Goal: Information Seeking & Learning: Learn about a topic

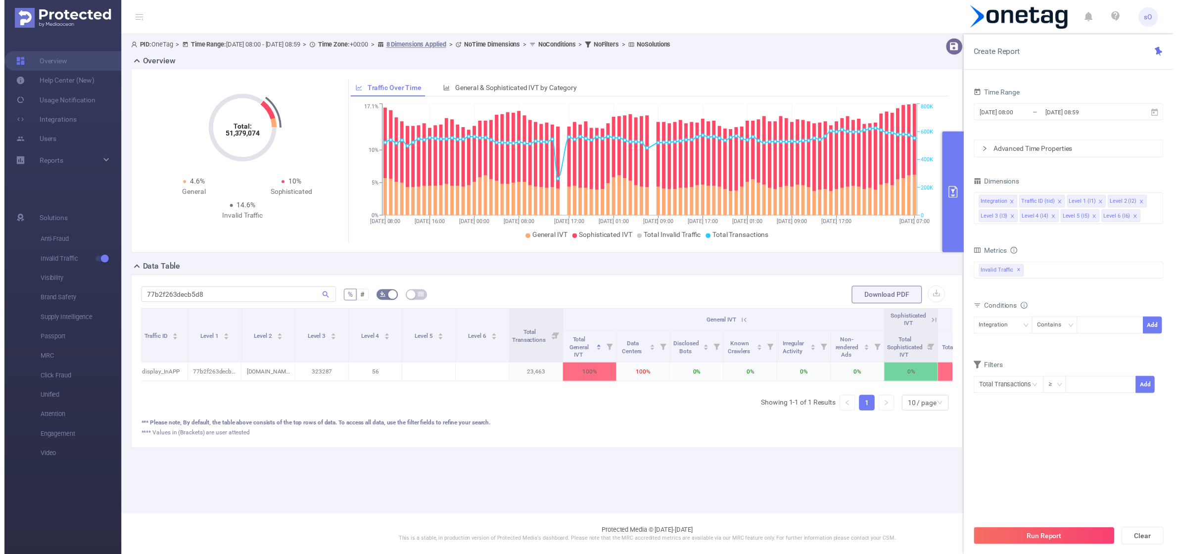
scroll to position [0, 104]
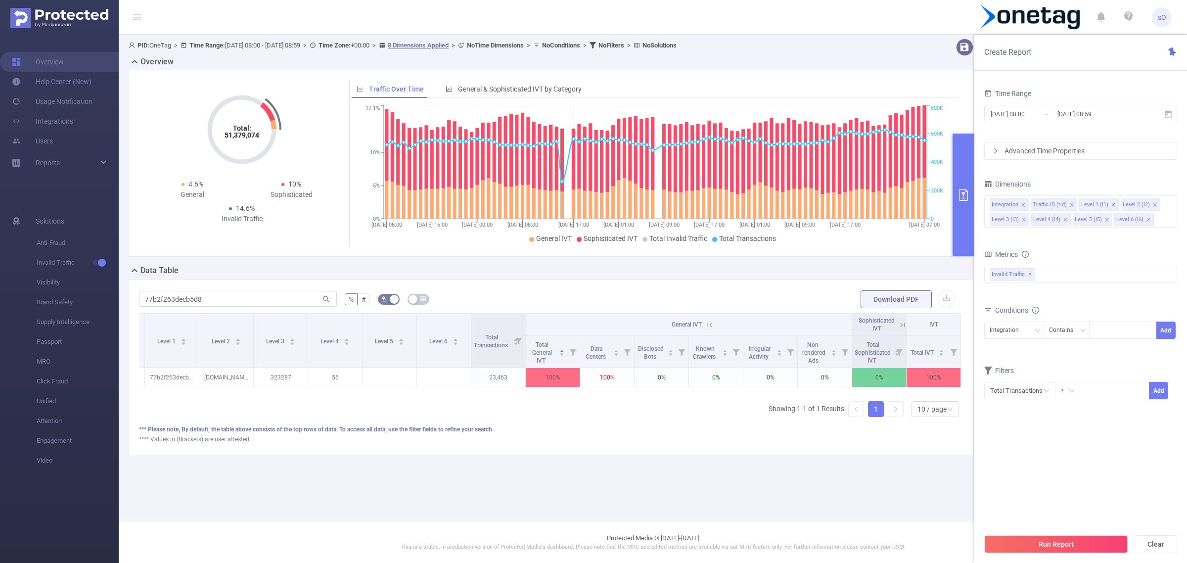
click at [891, 324] on div "Sophisticated IVT" at bounding box center [876, 325] width 37 height 16
click at [1022, 219] on icon "icon: close" at bounding box center [1023, 219] width 5 height 5
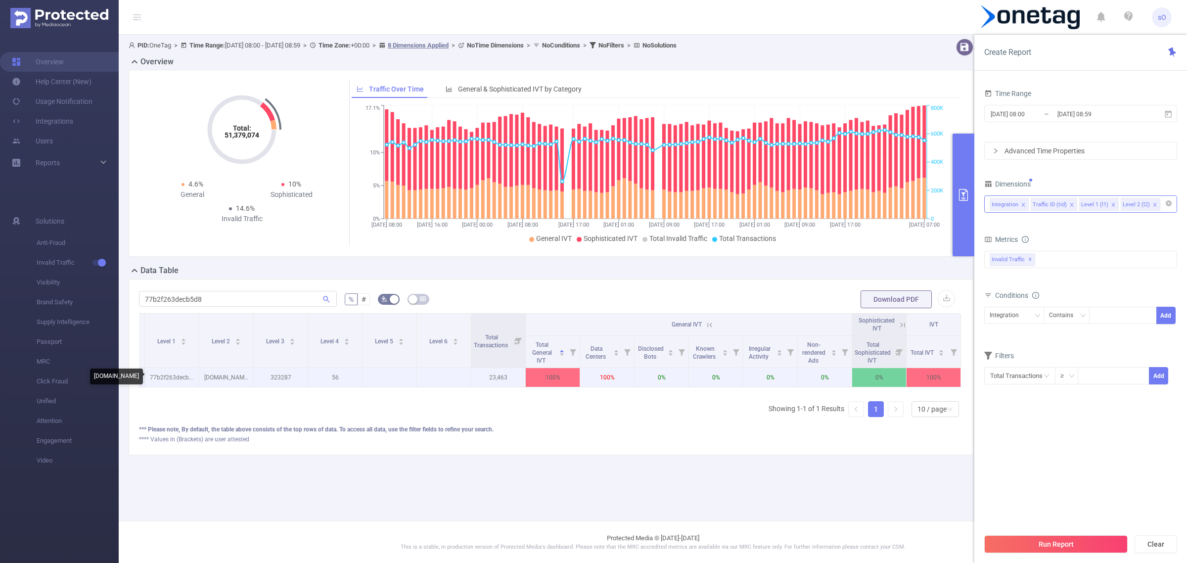
click at [224, 373] on p "[DOMAIN_NAME]" at bounding box center [226, 377] width 54 height 19
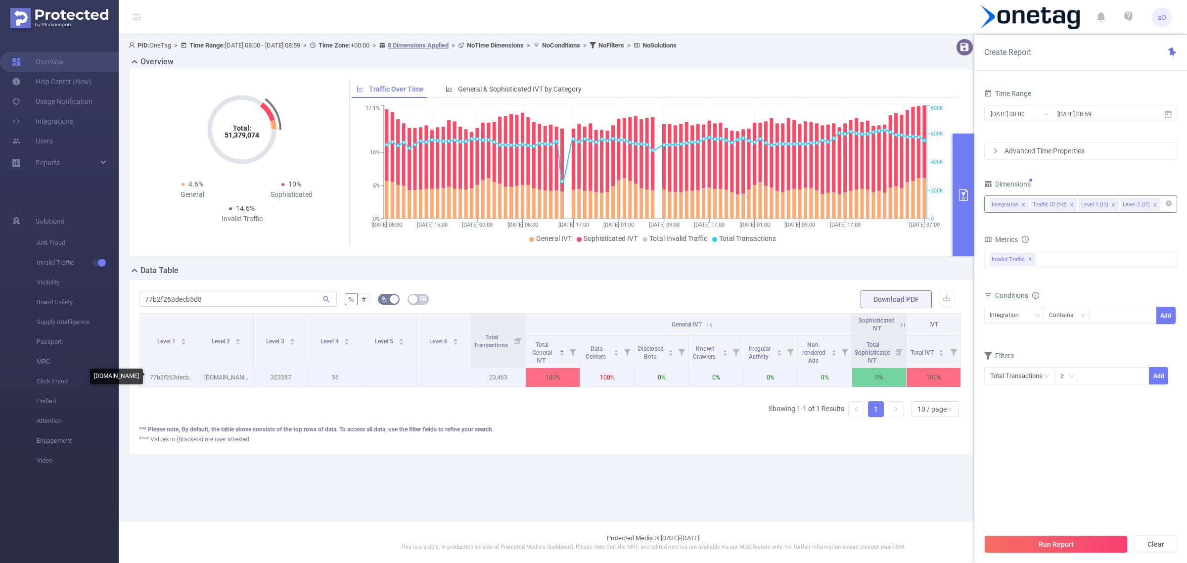
click at [229, 378] on p "[DOMAIN_NAME]" at bounding box center [226, 377] width 54 height 19
copy p "[DOMAIN_NAME]"
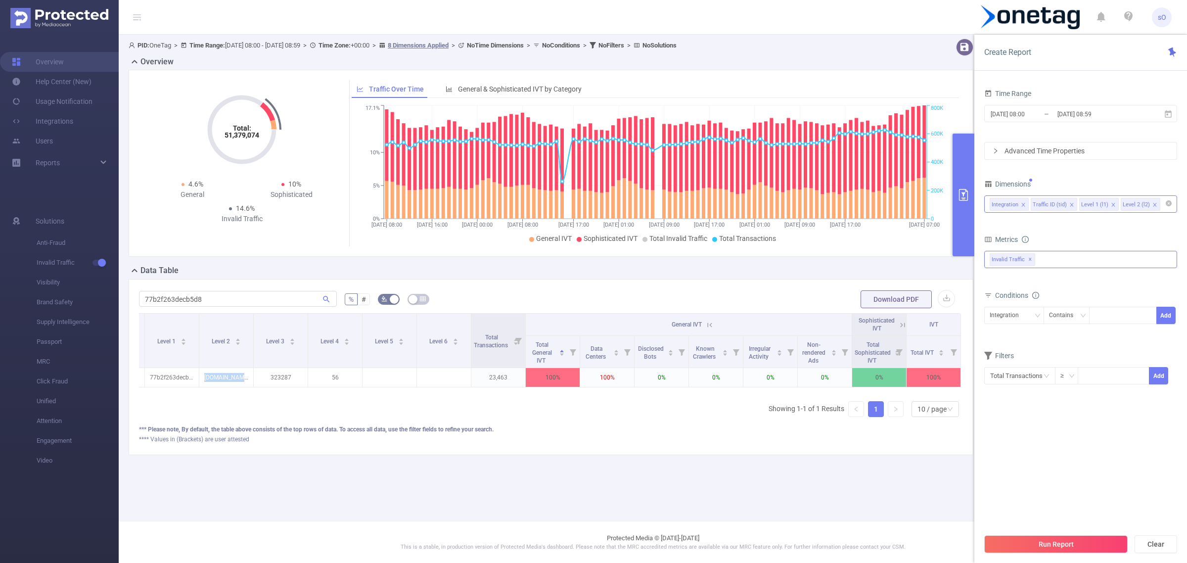
click at [1072, 261] on div "Invalid Traffic ✕" at bounding box center [1080, 259] width 193 height 17
click at [1027, 468] on section "Time Range [DATE] 08:00 _ [DATE] 08:59 Advanced Time Properties Dimensions Inte…" at bounding box center [1080, 308] width 193 height 442
click at [1025, 312] on div "Integration" at bounding box center [1014, 315] width 49 height 16
click at [1008, 385] on li "Level 2 (l2)" at bounding box center [1014, 384] width 60 height 16
click at [1063, 318] on div "Contains" at bounding box center [1064, 315] width 31 height 16
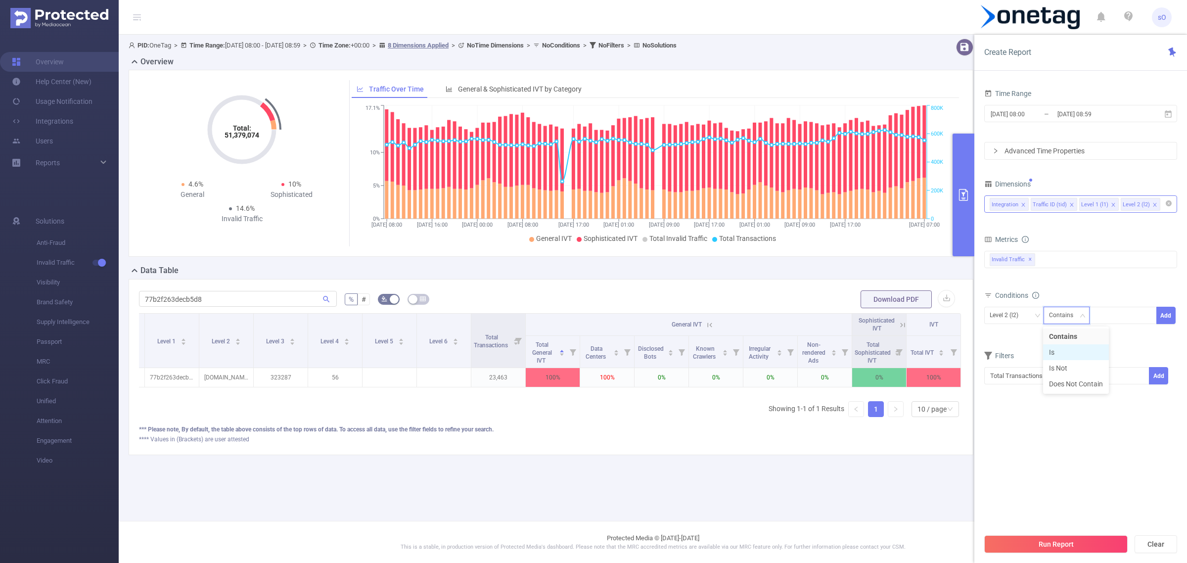
click at [1063, 349] on li "Is" at bounding box center [1076, 352] width 66 height 16
click at [1114, 317] on div at bounding box center [1122, 315] width 57 height 16
paste input "[DOMAIN_NAME]"
type input "[DOMAIN_NAME]"
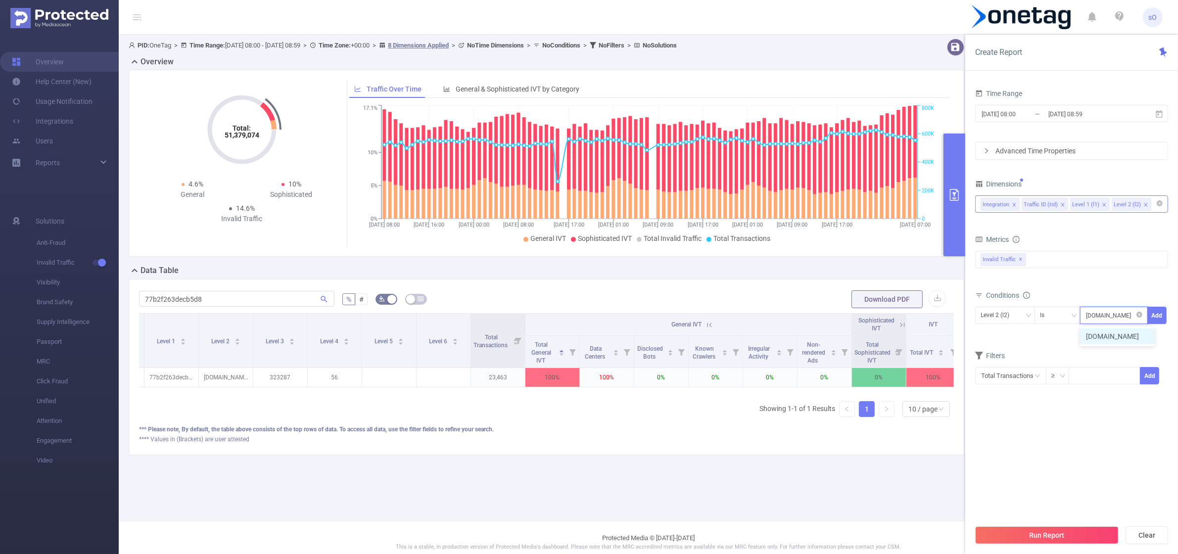
scroll to position [0, 50]
click at [1113, 337] on li "[DOMAIN_NAME]" at bounding box center [1117, 336] width 75 height 16
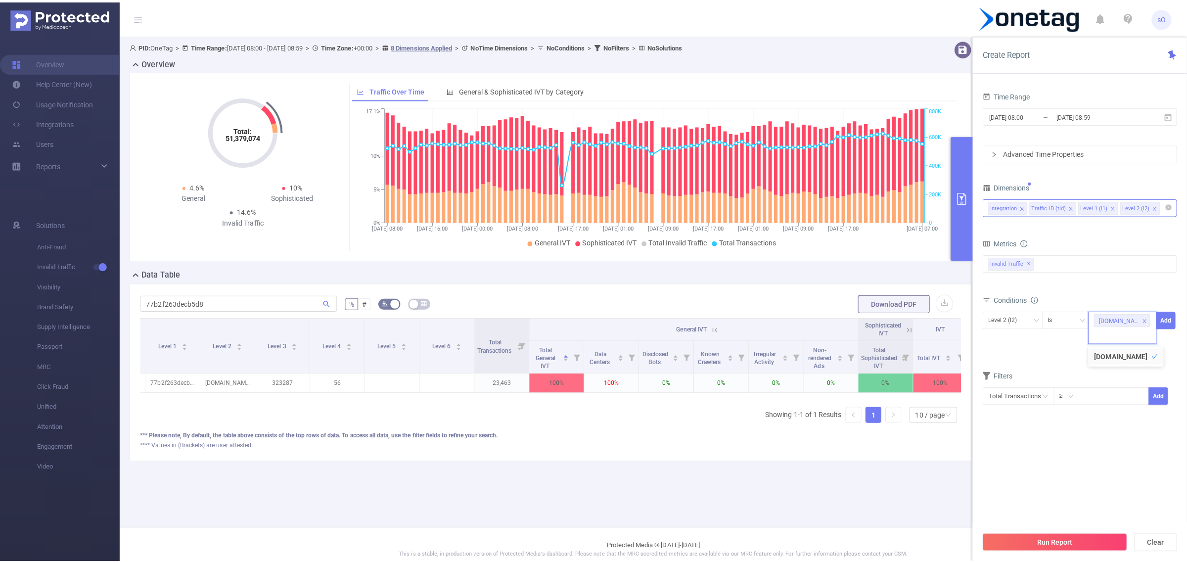
scroll to position [0, 0]
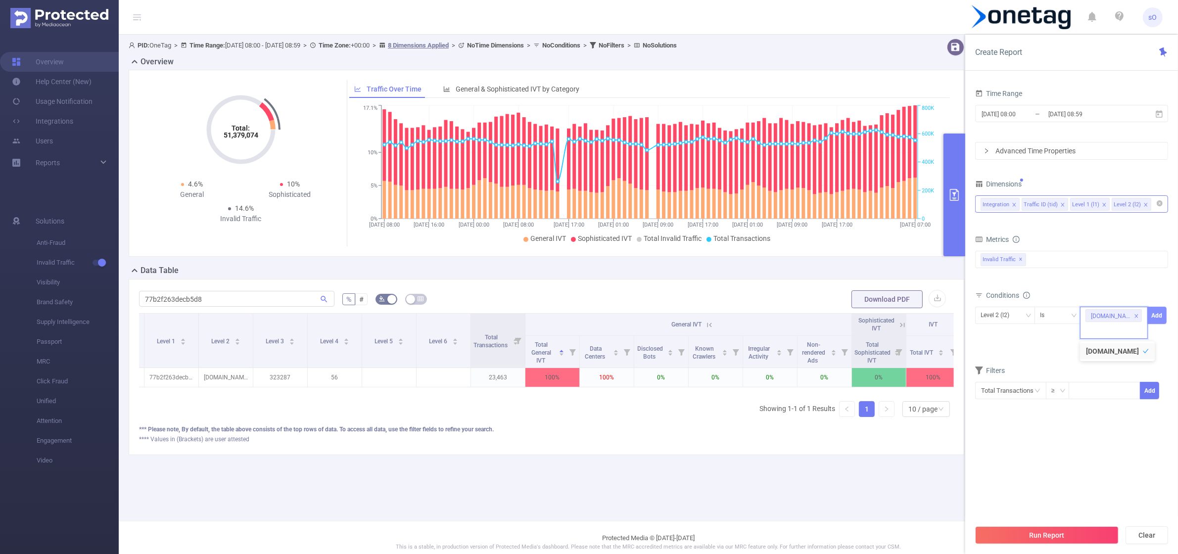
click at [1165, 316] on button "Add" at bounding box center [1156, 315] width 19 height 17
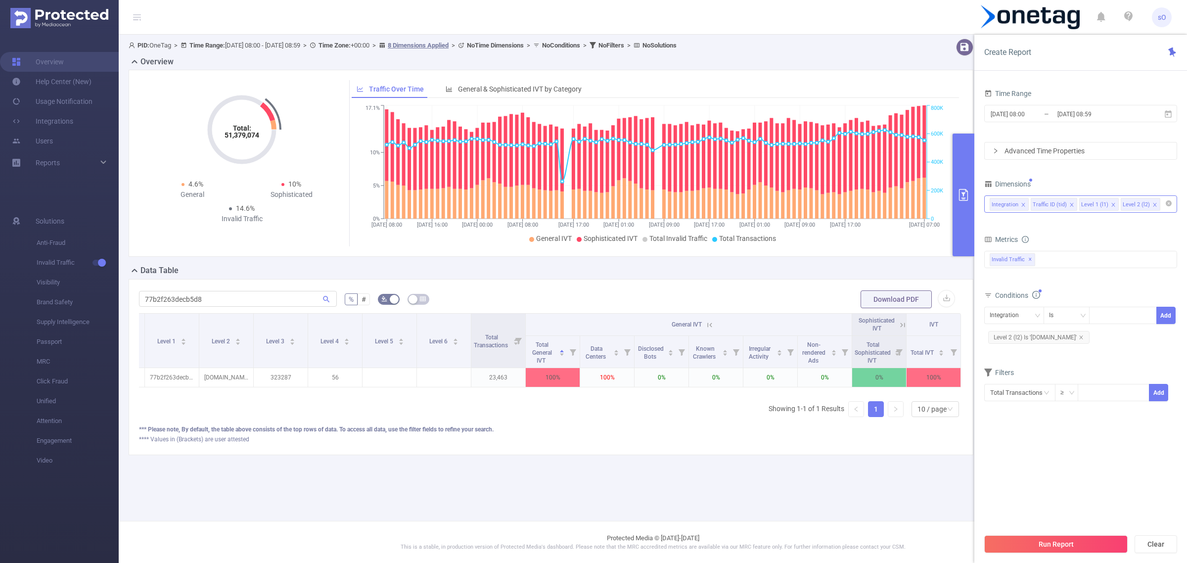
click at [1012, 533] on div "Run Report Clear" at bounding box center [1080, 544] width 213 height 38
click at [1035, 547] on button "Run Report" at bounding box center [1055, 544] width 143 height 18
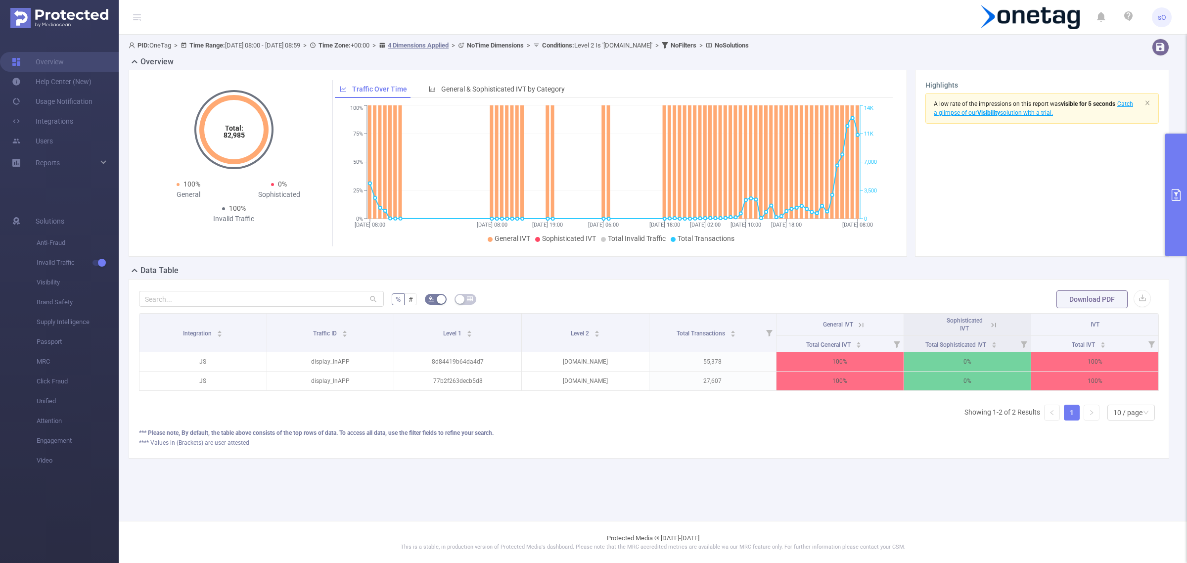
click at [1180, 201] on button "primary" at bounding box center [1176, 195] width 22 height 123
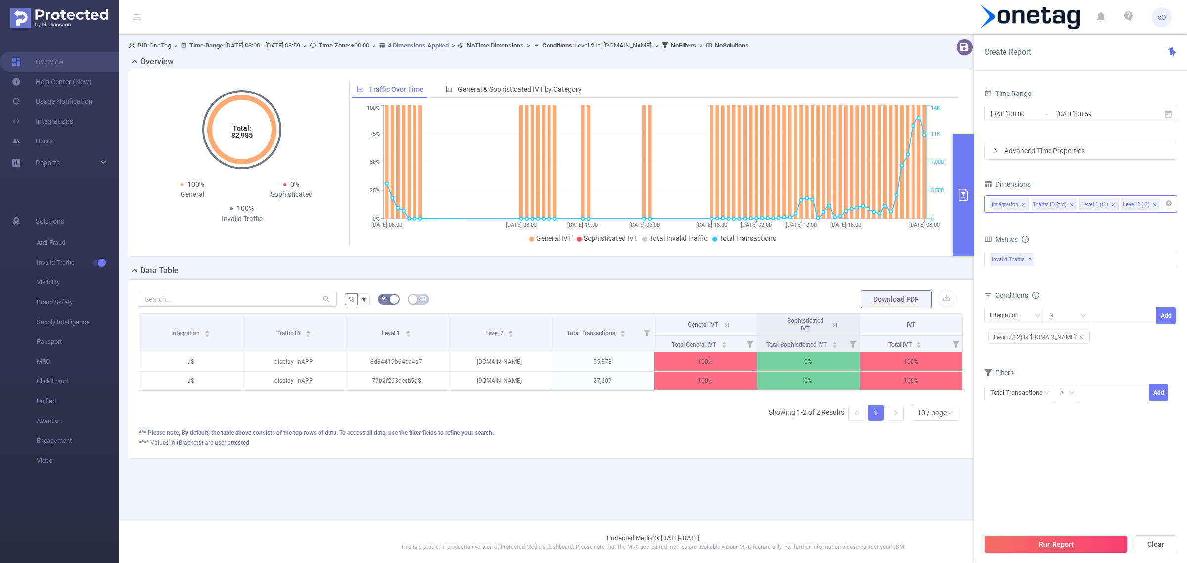
click at [1073, 104] on div "[DATE] 08:00 _ [DATE] 08:59" at bounding box center [1080, 114] width 193 height 23
click at [1072, 110] on input "[DATE] 08:59" at bounding box center [1096, 113] width 80 height 13
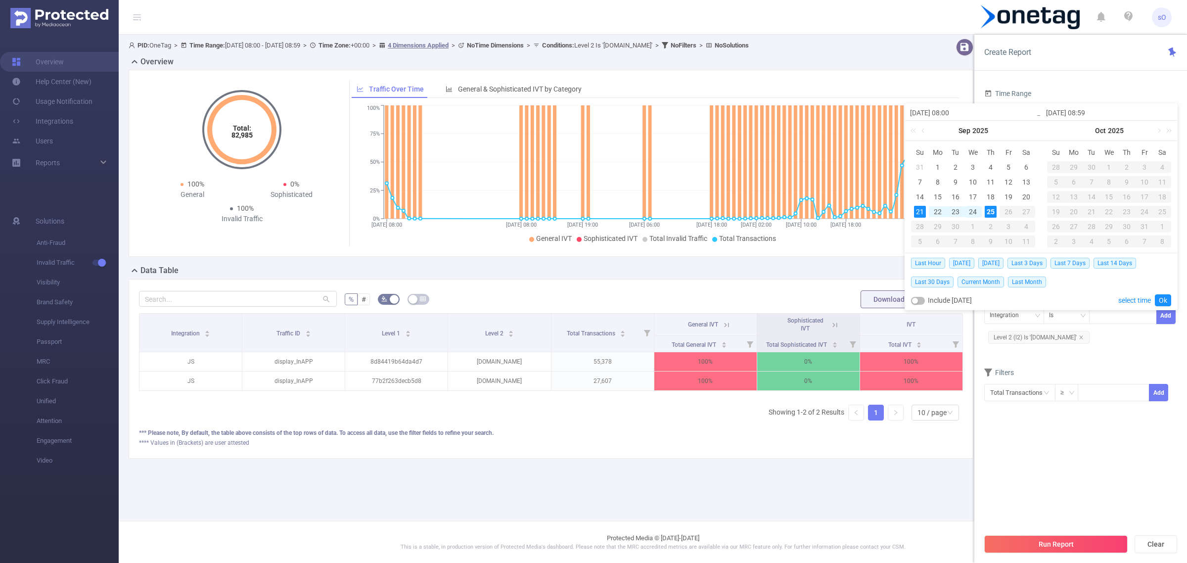
click at [975, 207] on div "24" at bounding box center [973, 212] width 12 height 12
click at [985, 207] on div "25" at bounding box center [991, 212] width 12 height 12
type input "[DATE] 08:00"
click at [1056, 546] on button "Run Report" at bounding box center [1055, 544] width 143 height 18
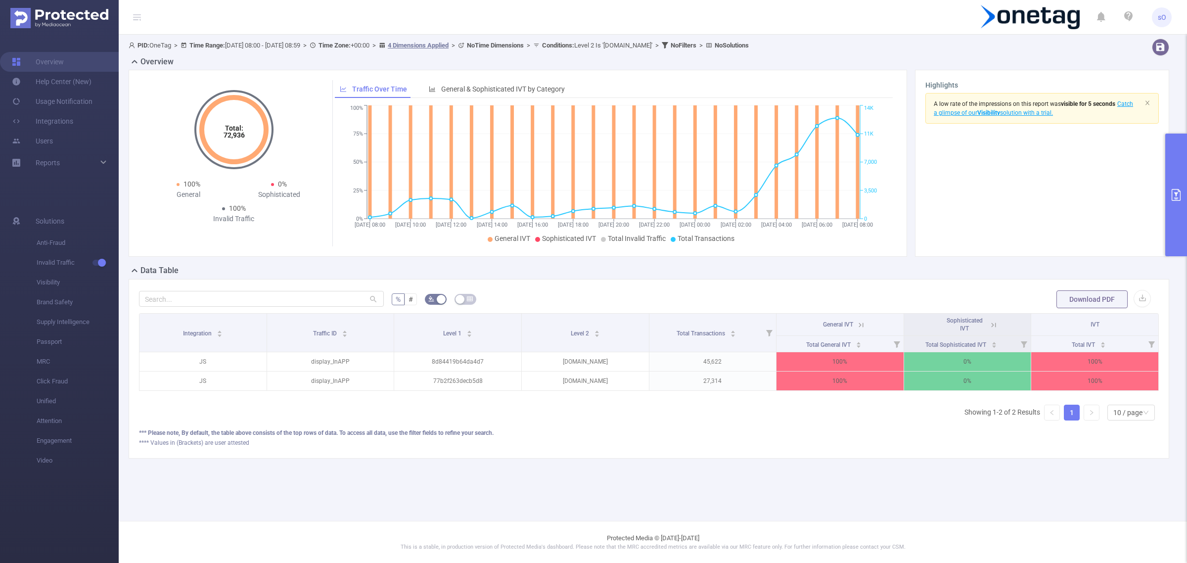
click at [859, 325] on icon at bounding box center [861, 324] width 9 height 9
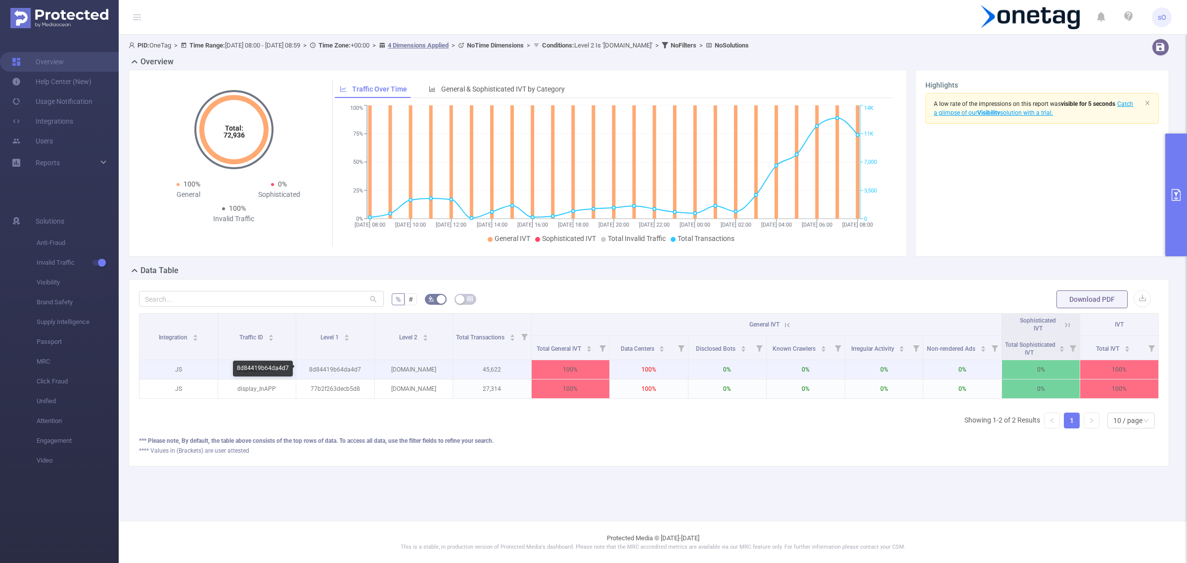
click at [334, 372] on p "8d84419b64da4d7" at bounding box center [335, 369] width 78 height 19
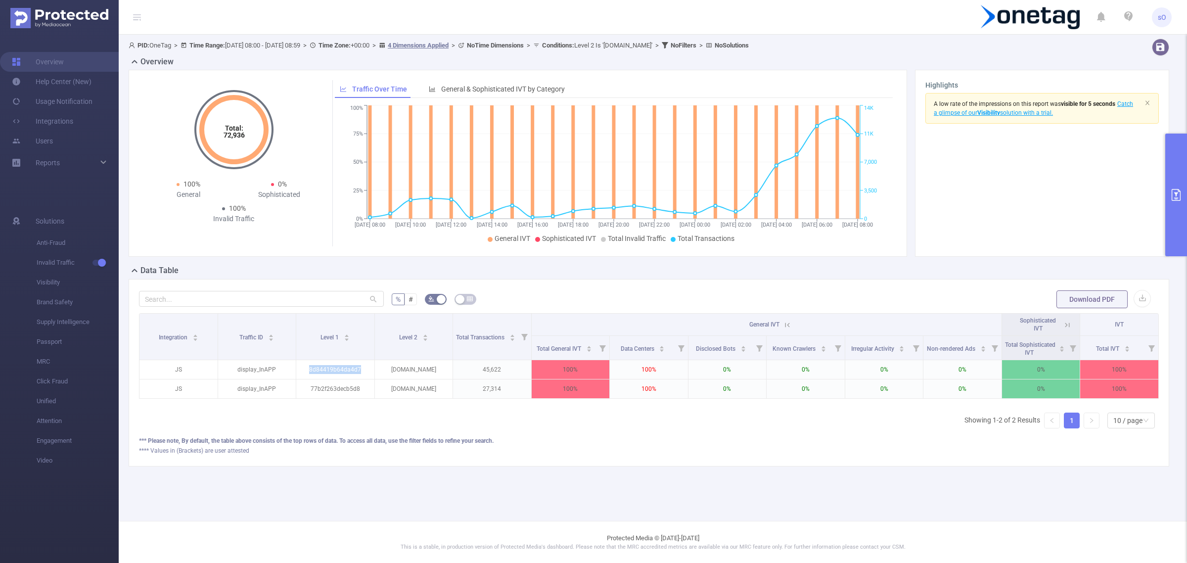
copy p "8d84419b64da4d7"
click at [1179, 162] on button "primary" at bounding box center [1176, 195] width 22 height 123
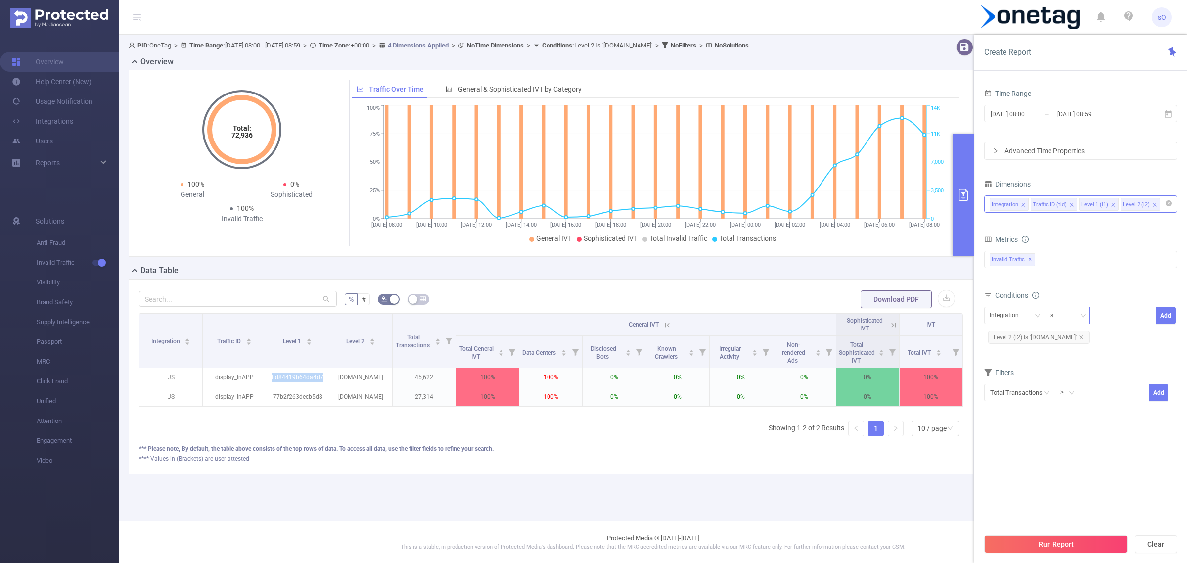
click at [1101, 310] on div at bounding box center [1122, 315] width 57 height 16
click at [991, 311] on div "Integration" at bounding box center [1008, 315] width 36 height 16
click at [1008, 372] on li "Level 1 (l1)" at bounding box center [1014, 368] width 60 height 16
click at [1112, 310] on div at bounding box center [1122, 315] width 57 height 16
paste input "8d84419b64da4d7"
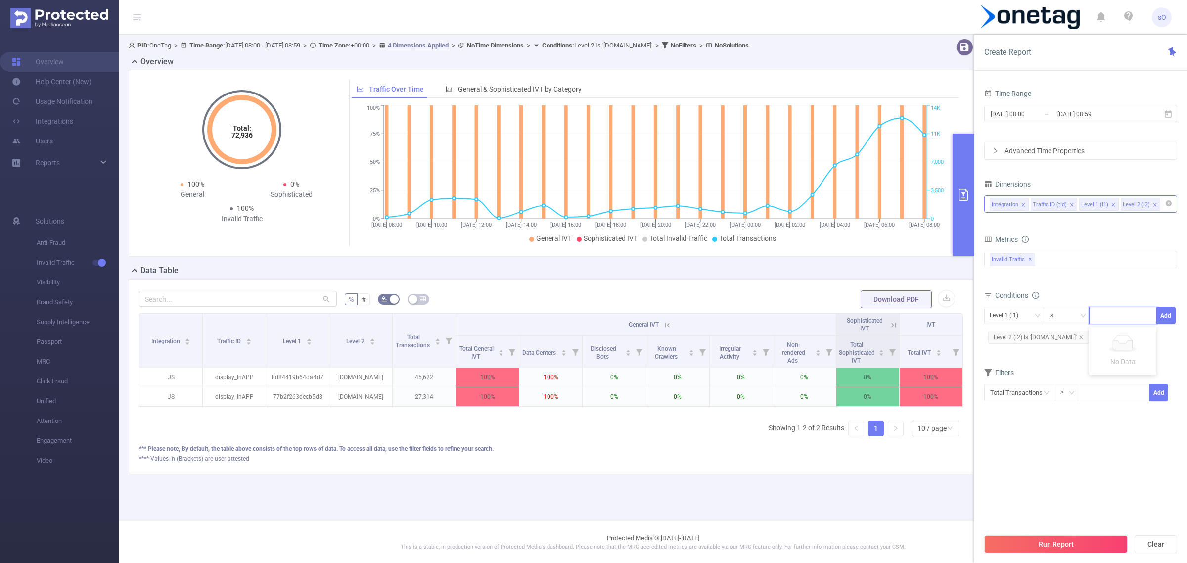
type input "8d84419b64da4d7"
click at [1116, 333] on li "8d84419b64da4d7" at bounding box center [1129, 336] width 81 height 16
click at [1173, 315] on button "Add" at bounding box center [1165, 315] width 19 height 17
click at [1069, 542] on button "Run Report" at bounding box center [1055, 544] width 143 height 18
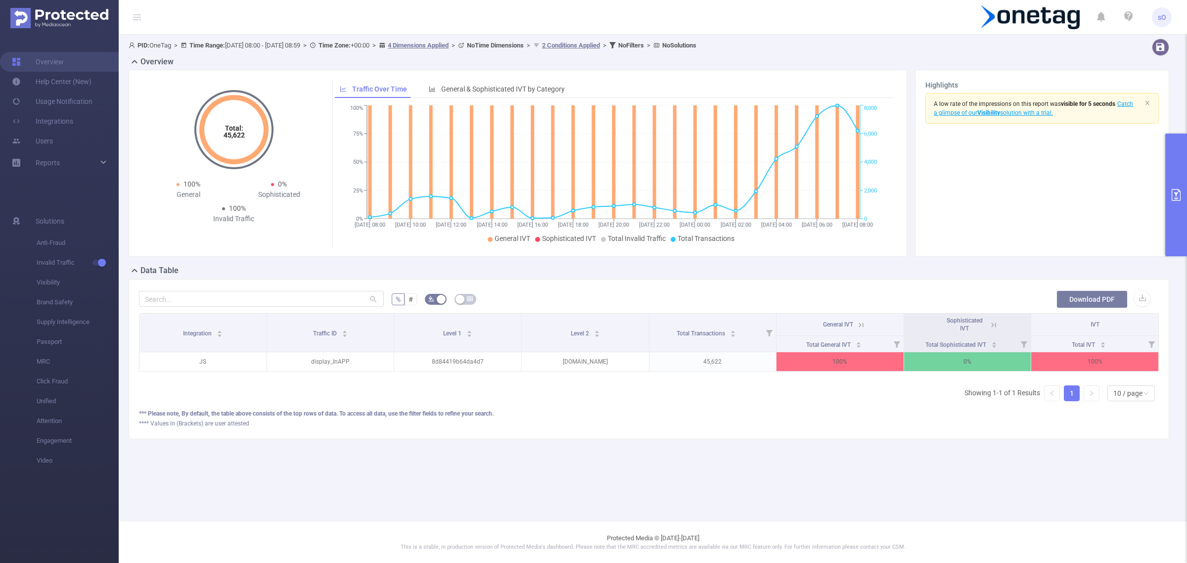
click at [1081, 303] on button "Download PDF" at bounding box center [1091, 299] width 71 height 18
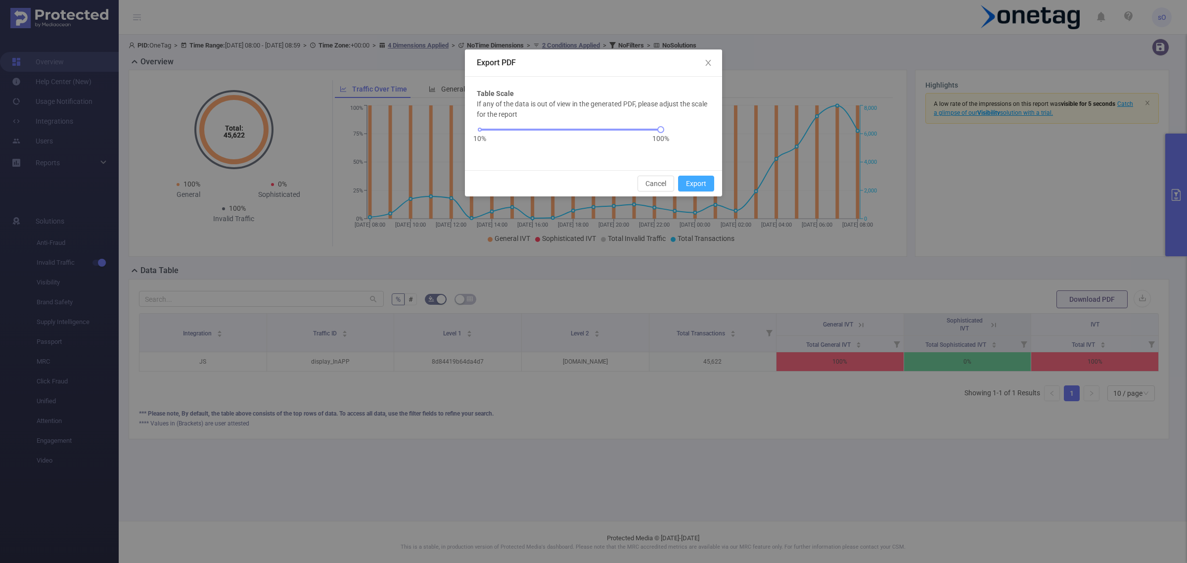
click at [690, 187] on button "Export" at bounding box center [696, 184] width 36 height 16
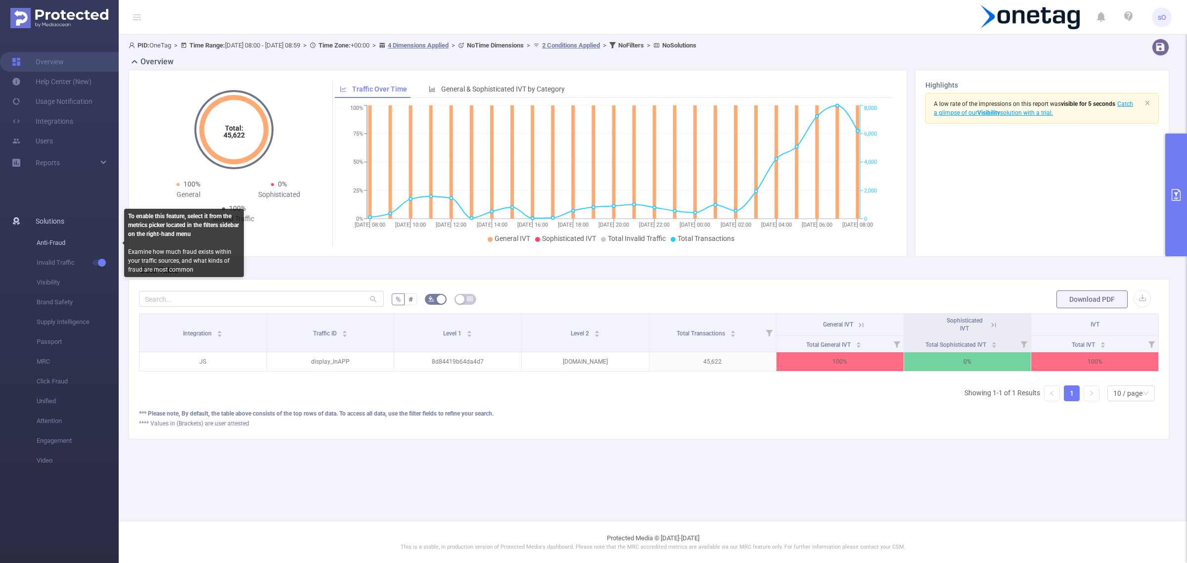
click at [101, 238] on span "Anti-Fraud" at bounding box center [78, 243] width 82 height 20
click at [88, 243] on span "Anti-Fraud" at bounding box center [78, 243] width 82 height 20
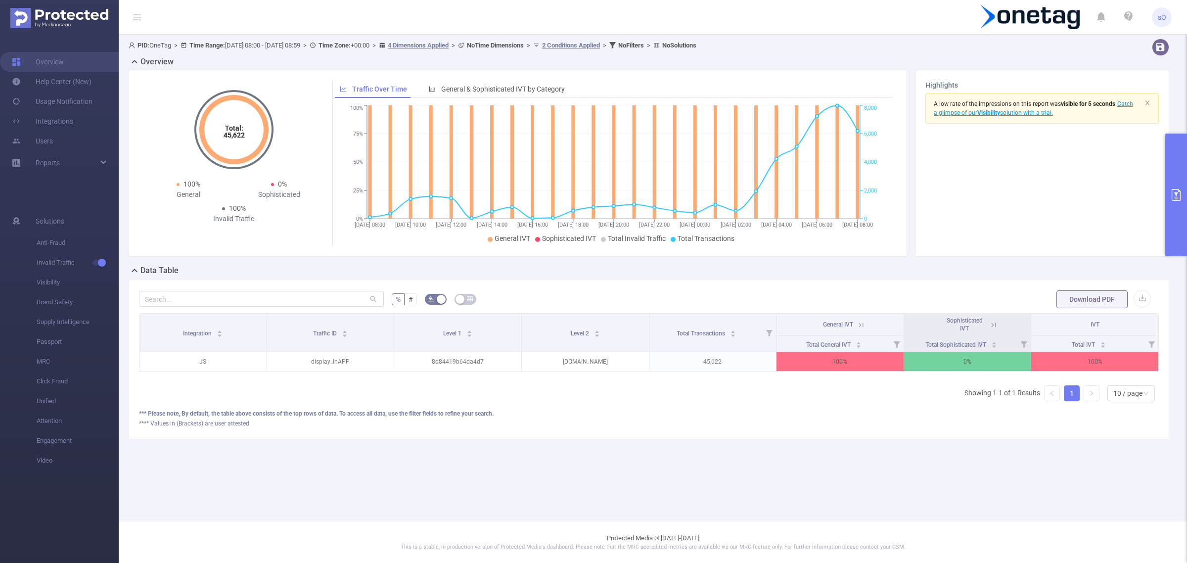
click at [1186, 176] on button "primary" at bounding box center [1176, 195] width 22 height 123
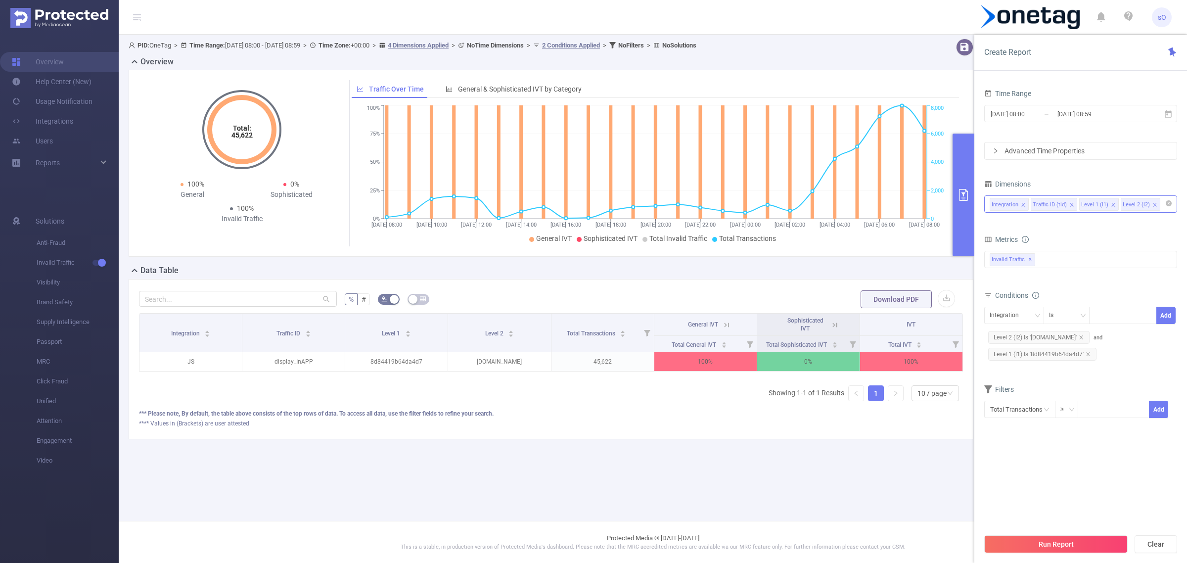
click at [1162, 203] on input at bounding box center [1164, 204] width 5 height 13
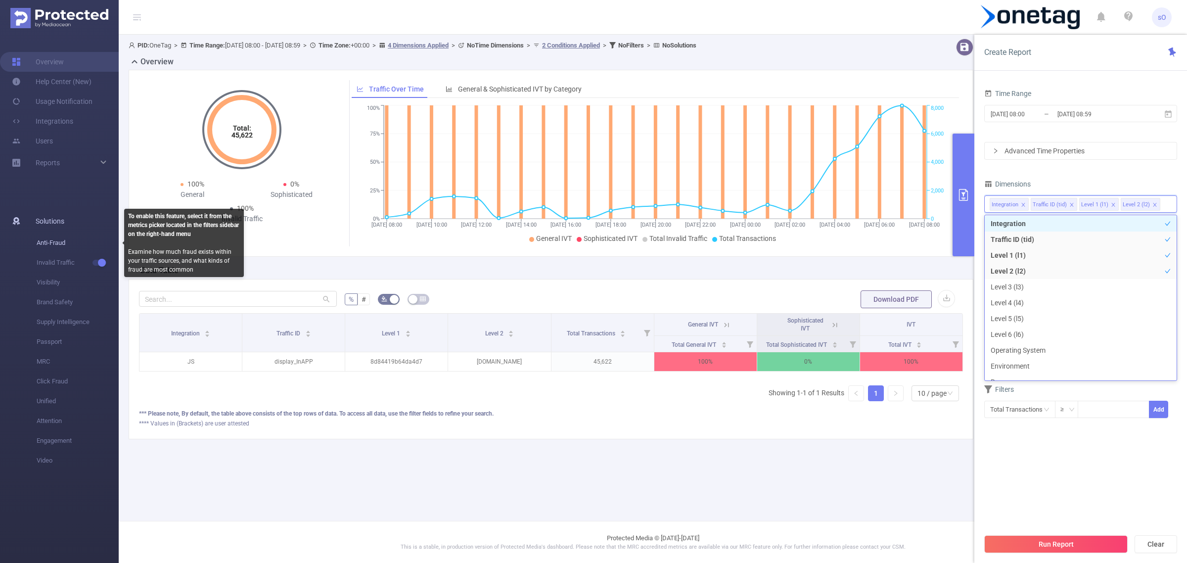
click at [91, 239] on span "Anti-Fraud" at bounding box center [78, 243] width 82 height 20
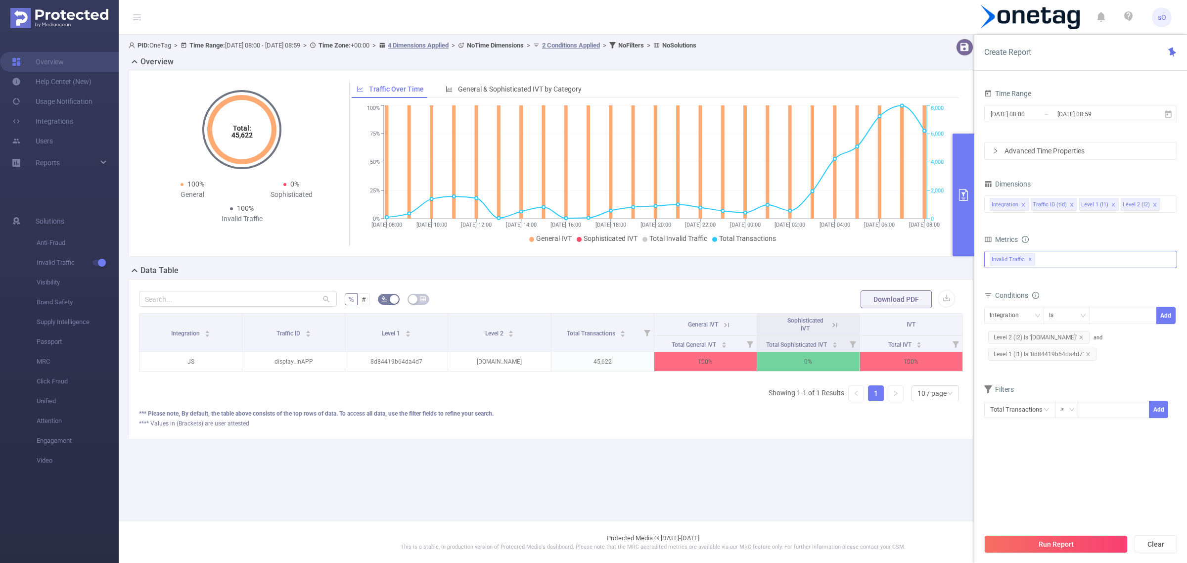
click at [1064, 264] on div "Invalid Traffic ✕ Anti-Fraud Invalid Traffic MRC" at bounding box center [1080, 259] width 193 height 17
click at [1044, 268] on span "Anti-Fraud" at bounding box center [1090, 263] width 169 height 13
click at [1093, 466] on section "Time Range [DATE] 08:00 _ [DATE] 08:59 Advanced Time Properties Dimensions Inte…" at bounding box center [1080, 308] width 193 height 442
click at [1081, 547] on button "Run Report" at bounding box center [1055, 544] width 143 height 18
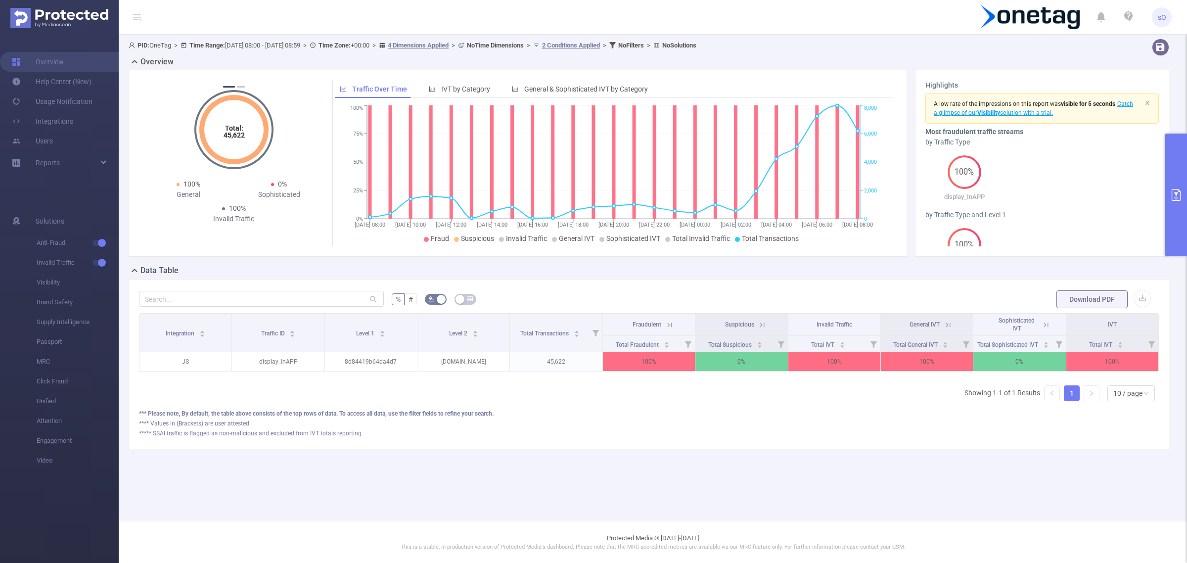
click at [665, 325] on icon at bounding box center [669, 324] width 9 height 9
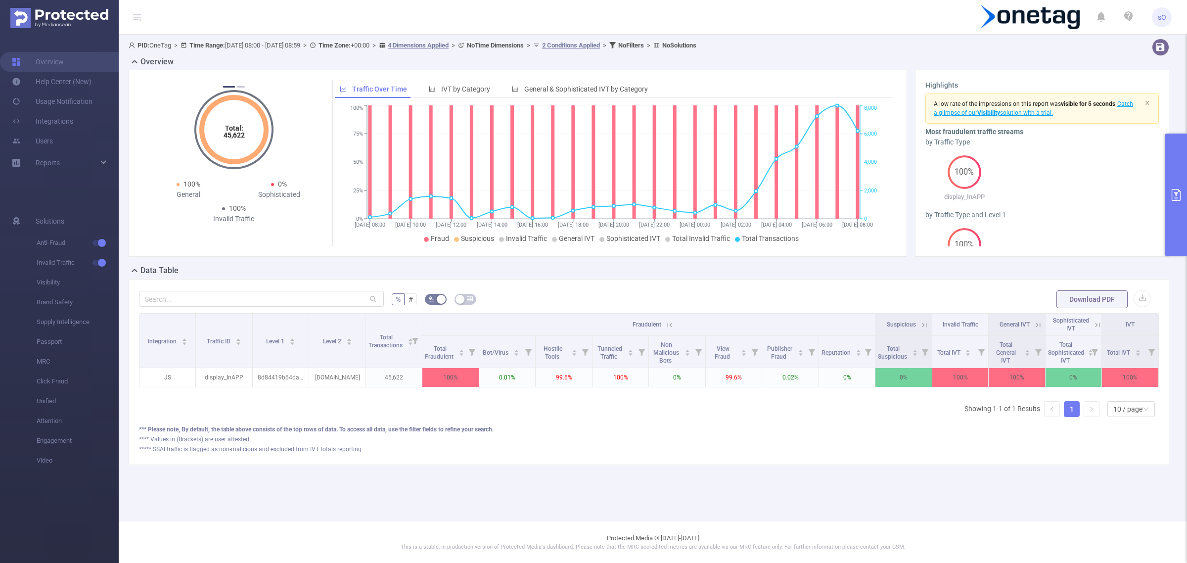
click at [865, 434] on div "*** Please note, By default, the table above consists of the top rows of data. …" at bounding box center [649, 429] width 1020 height 9
click at [626, 325] on th "Fraudulent" at bounding box center [648, 325] width 453 height 22
click at [671, 323] on icon at bounding box center [669, 324] width 4 height 4
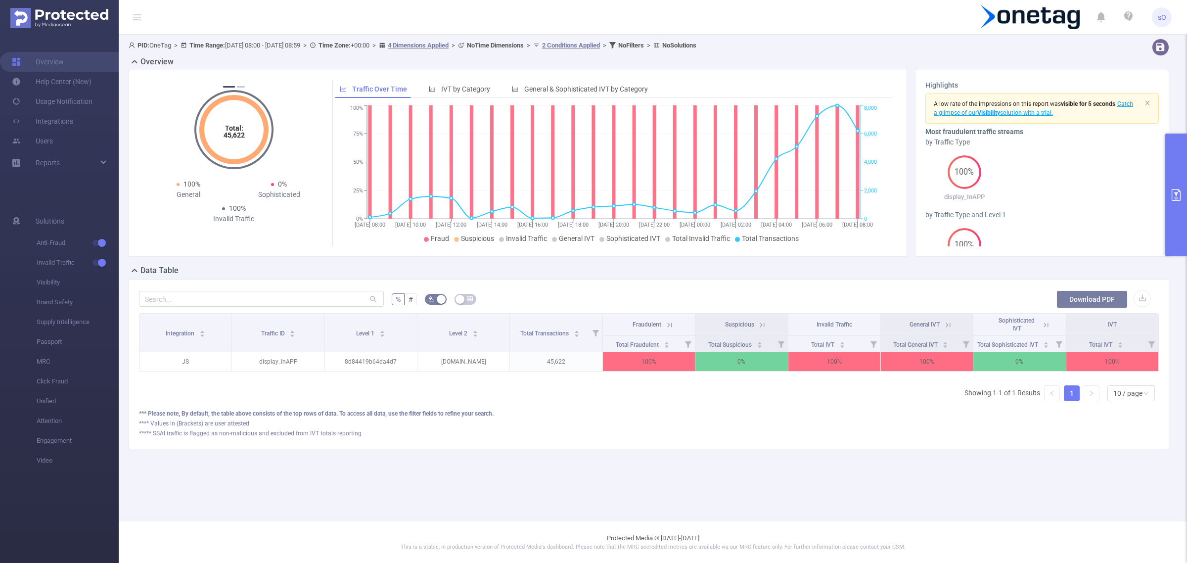
click at [1101, 298] on button "Download PDF" at bounding box center [1091, 299] width 71 height 18
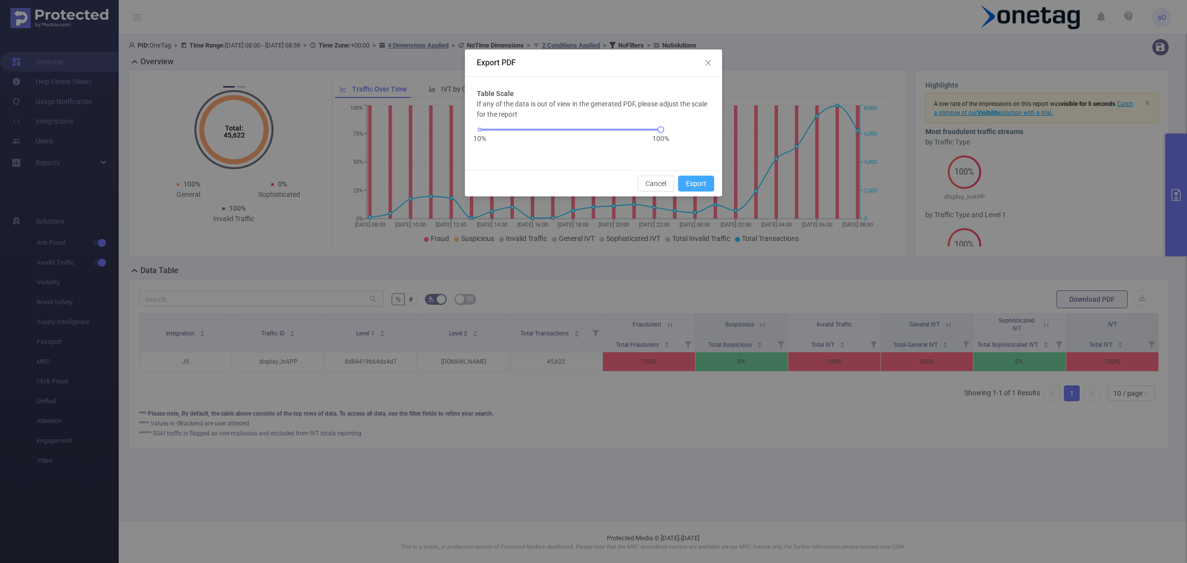
click at [703, 176] on button "Export" at bounding box center [696, 184] width 36 height 16
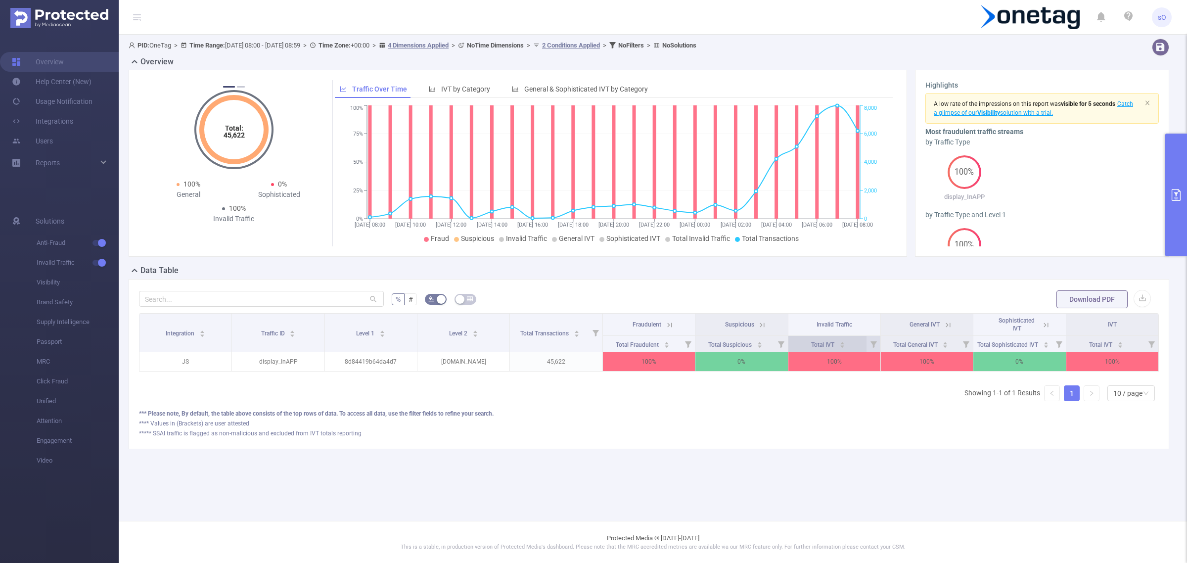
click at [832, 341] on span "Total IVT" at bounding box center [823, 344] width 25 height 7
click at [833, 341] on span "Total IVT" at bounding box center [823, 344] width 25 height 7
click at [830, 409] on div "Integration Traffic ID Level 1 Level 2 Total Transactions Fraudulent Suspicious…" at bounding box center [649, 361] width 1020 height 96
click at [676, 324] on th "Fraudulent" at bounding box center [649, 325] width 92 height 22
click at [665, 324] on icon at bounding box center [669, 324] width 9 height 9
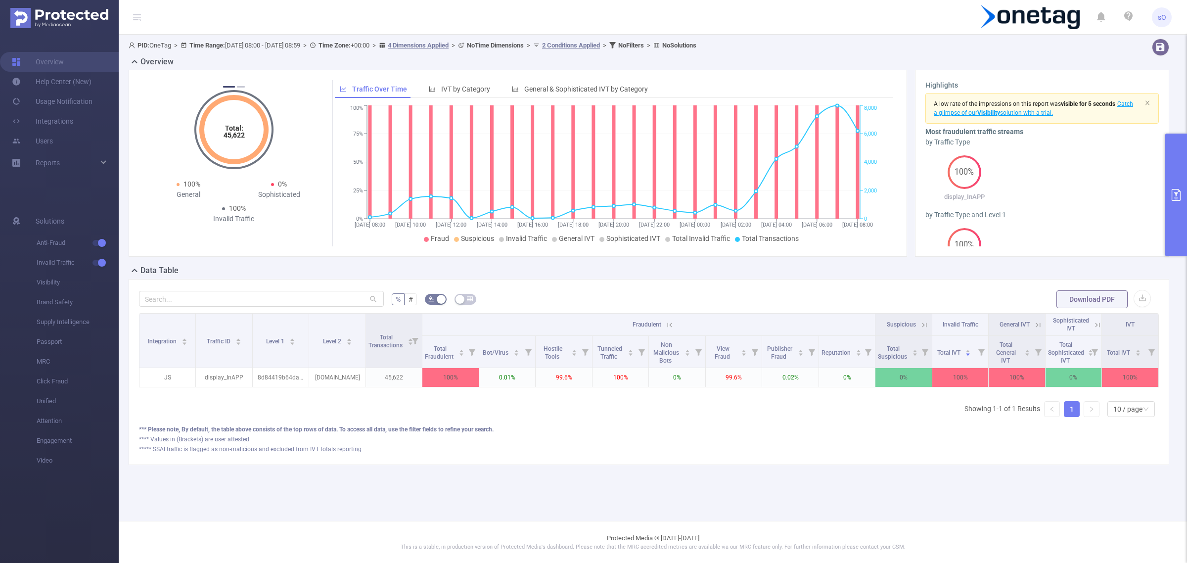
click at [909, 323] on span "Suspicious" at bounding box center [901, 324] width 29 height 7
click at [920, 321] on icon at bounding box center [924, 324] width 9 height 9
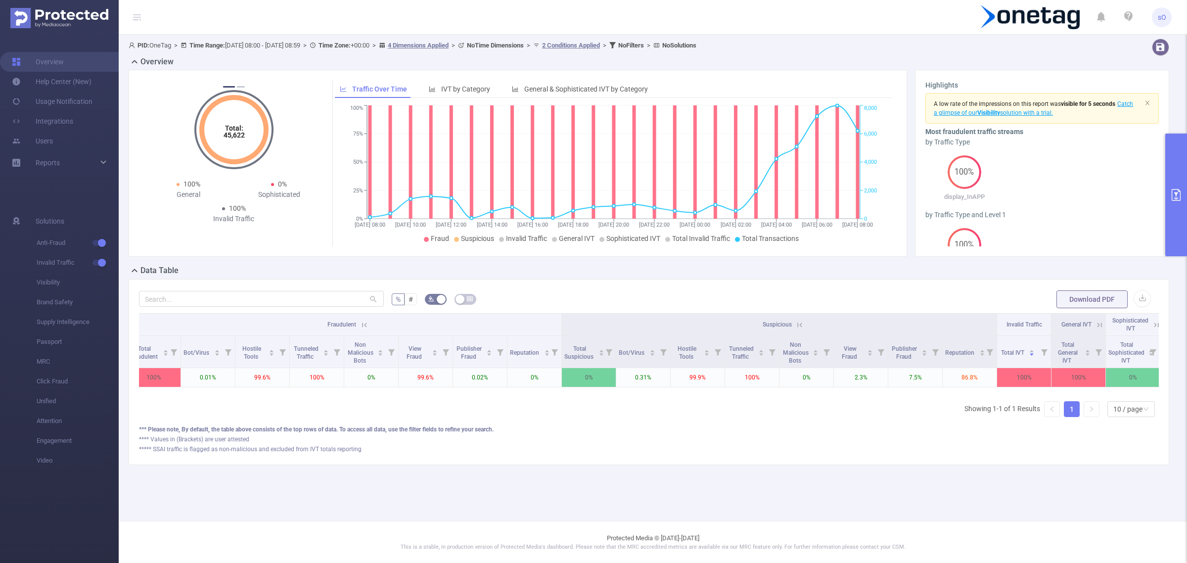
scroll to position [0, 343]
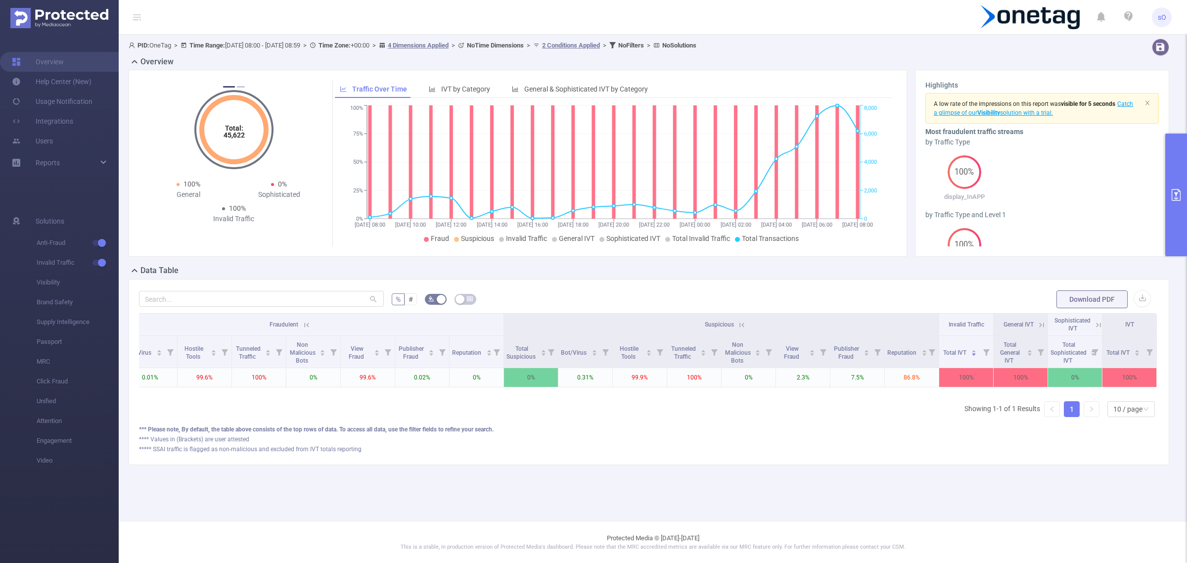
click at [743, 326] on icon at bounding box center [742, 324] width 4 height 4
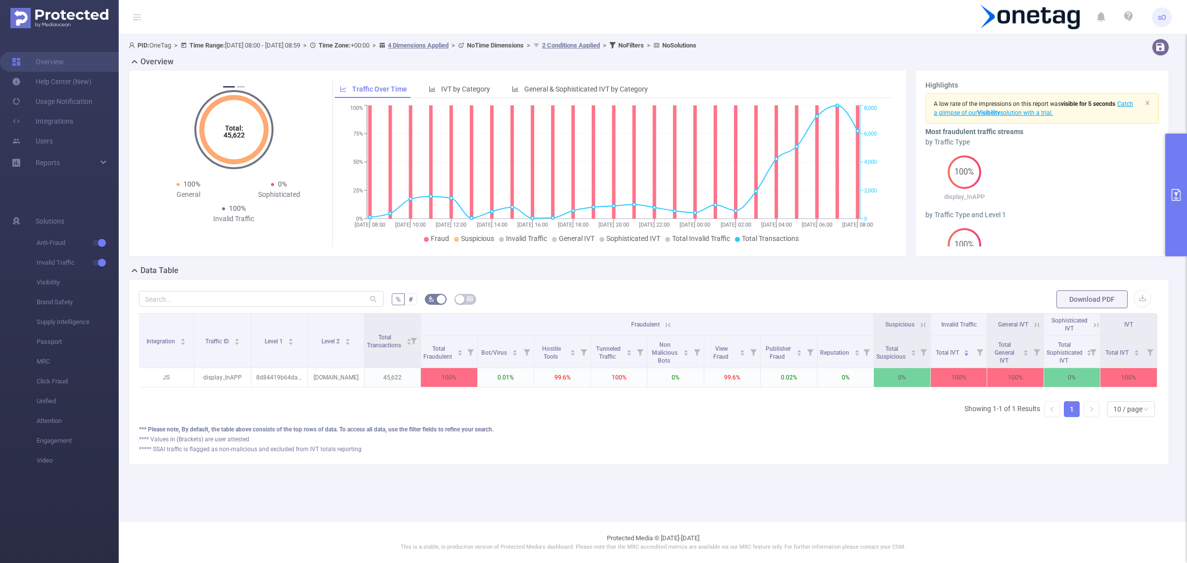
click at [1032, 326] on icon at bounding box center [1036, 324] width 9 height 9
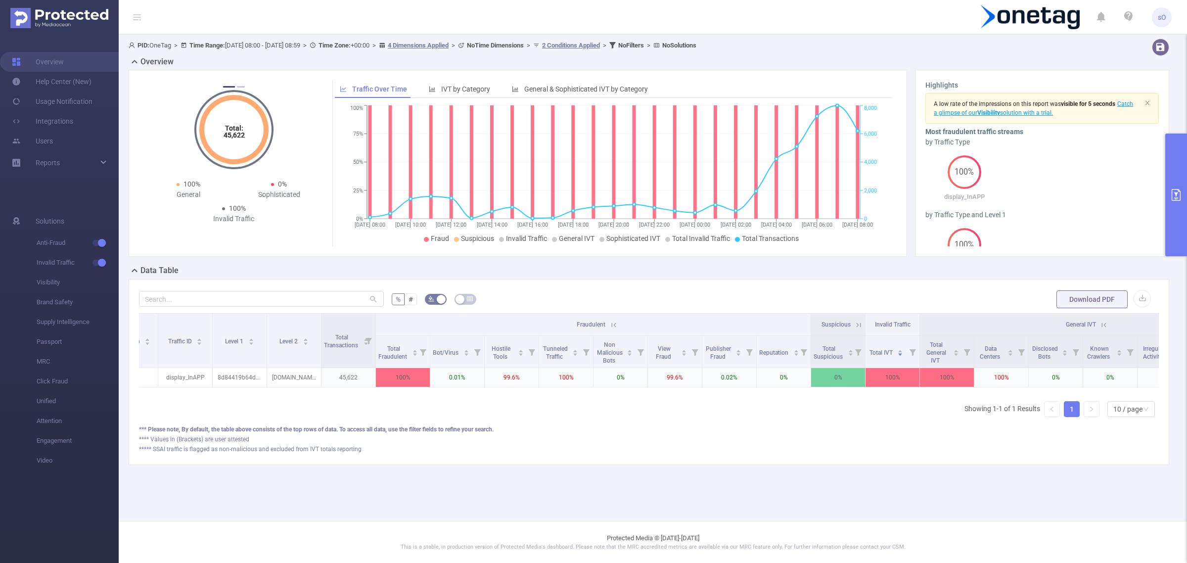
scroll to position [0, 64]
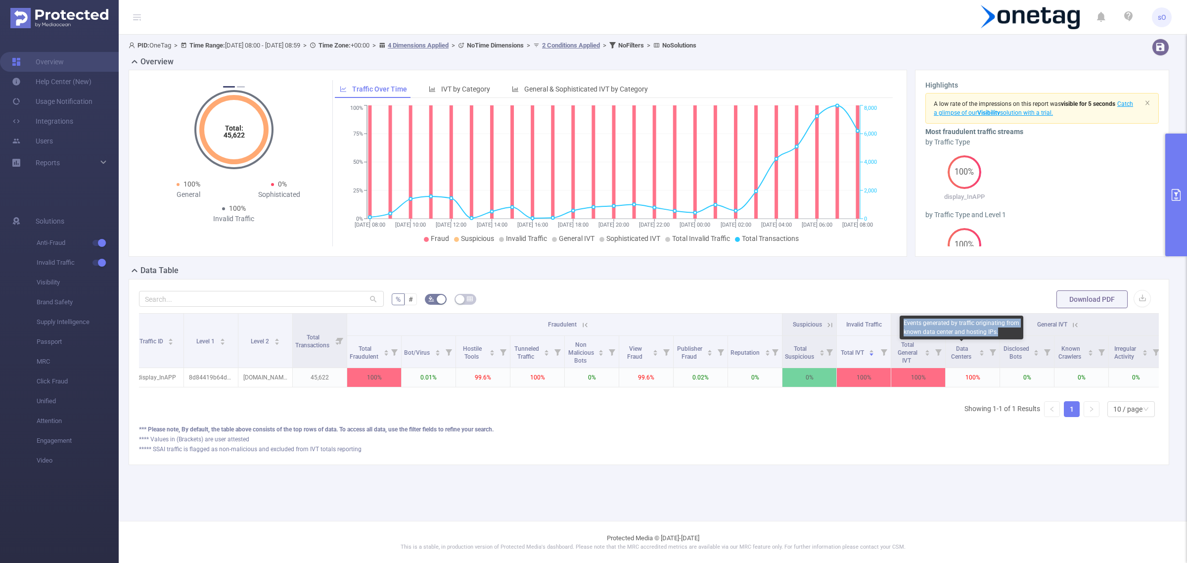
drag, startPoint x: 1002, startPoint y: 331, endPoint x: 903, endPoint y: 320, distance: 100.0
click at [903, 320] on div "Events generated by traffic originating from known data center and hosting IPs." at bounding box center [962, 328] width 124 height 24
copy div "Events generated by traffic originating from known data center and hosting IPs."
